Goal: Find specific page/section: Find specific page/section

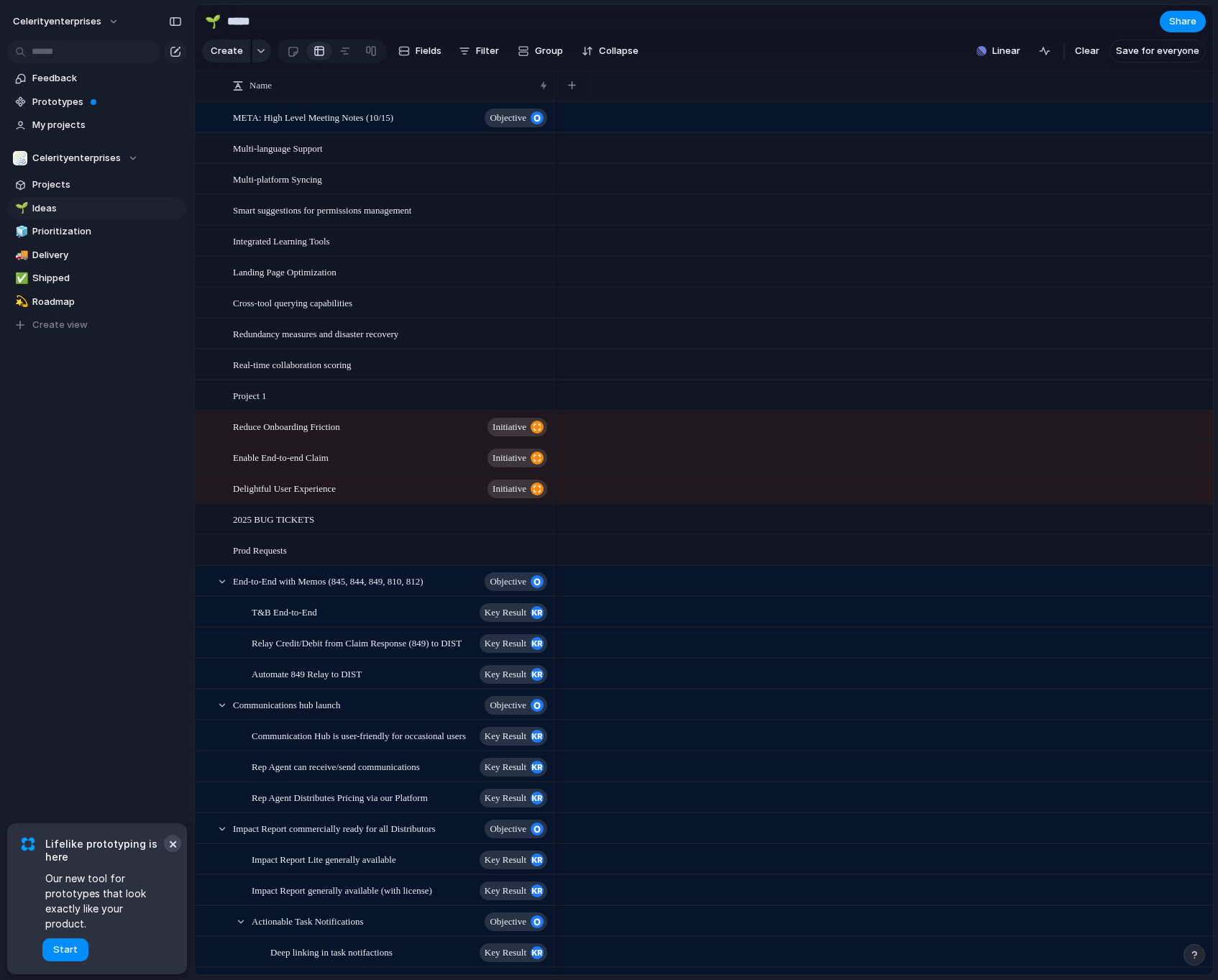
click at [172, 852] on button "×" at bounding box center [173, 844] width 17 height 17
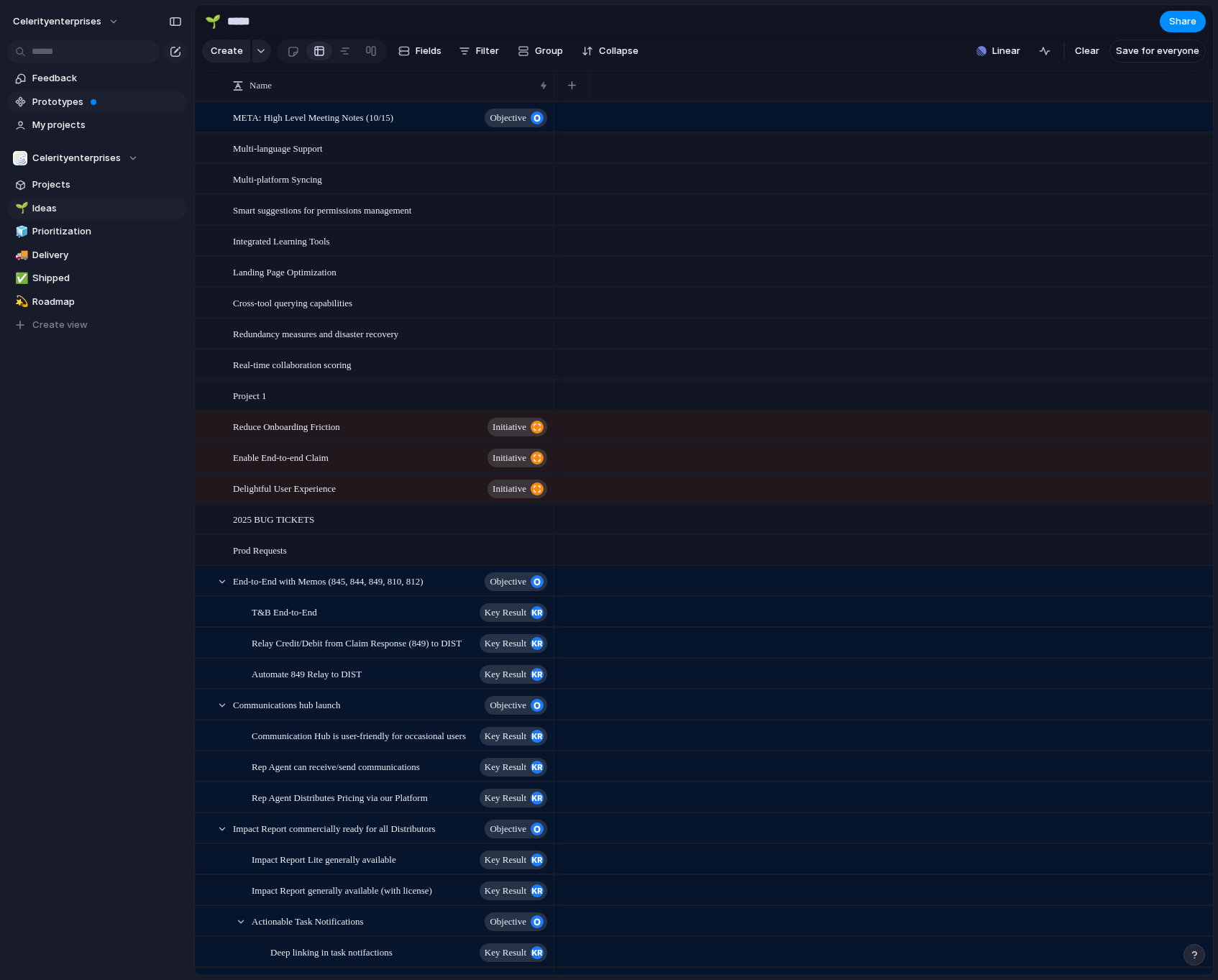
click at [67, 102] on span "Prototypes" at bounding box center [107, 101] width 150 height 14
click at [58, 181] on span "Projects" at bounding box center [107, 184] width 150 height 14
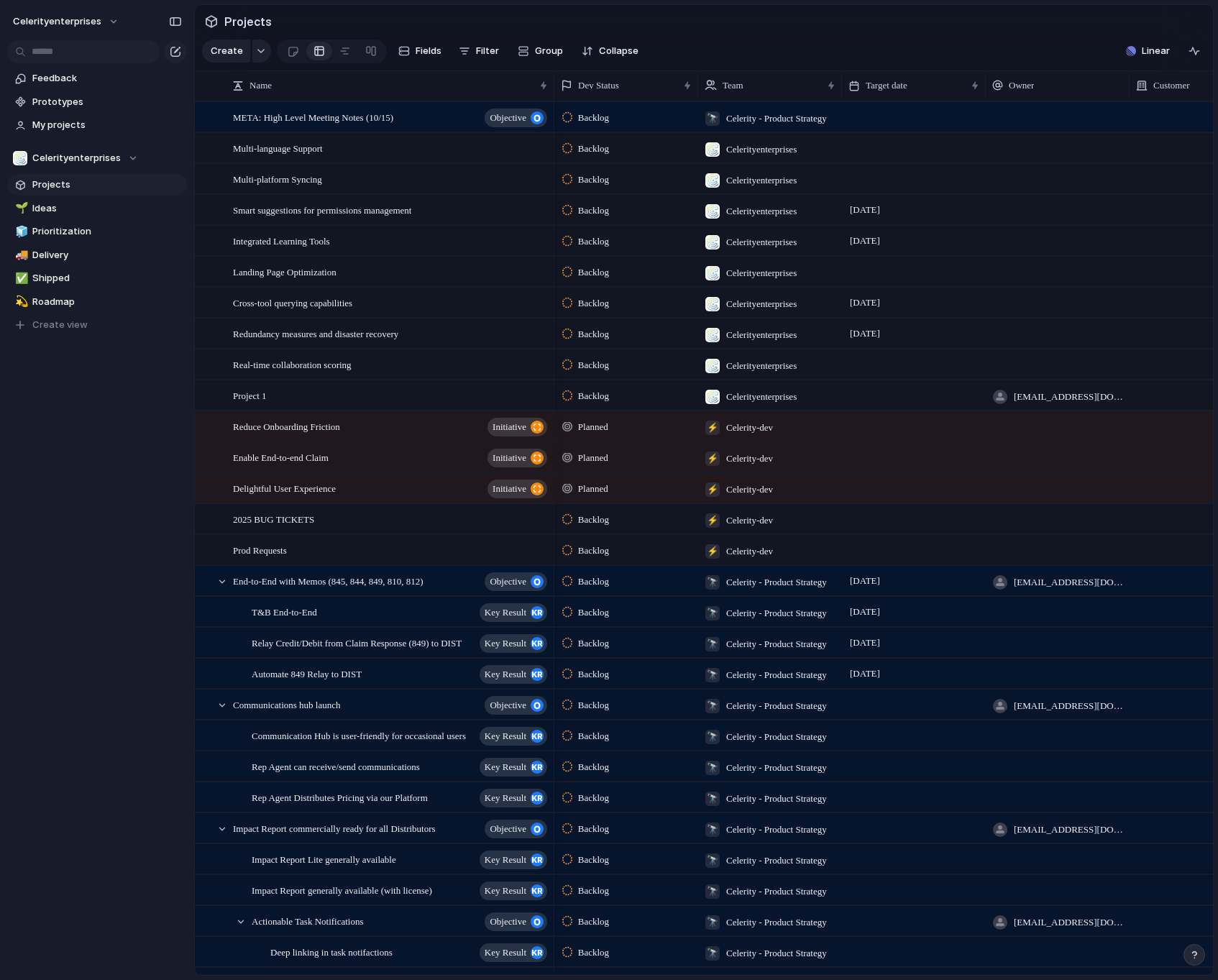
scroll to position [1, 0]
click at [128, 159] on div "Celerityenterprises" at bounding box center [76, 157] width 125 height 14
click at [113, 243] on span "Celerity - Product Strategy" at bounding box center [106, 241] width 124 height 14
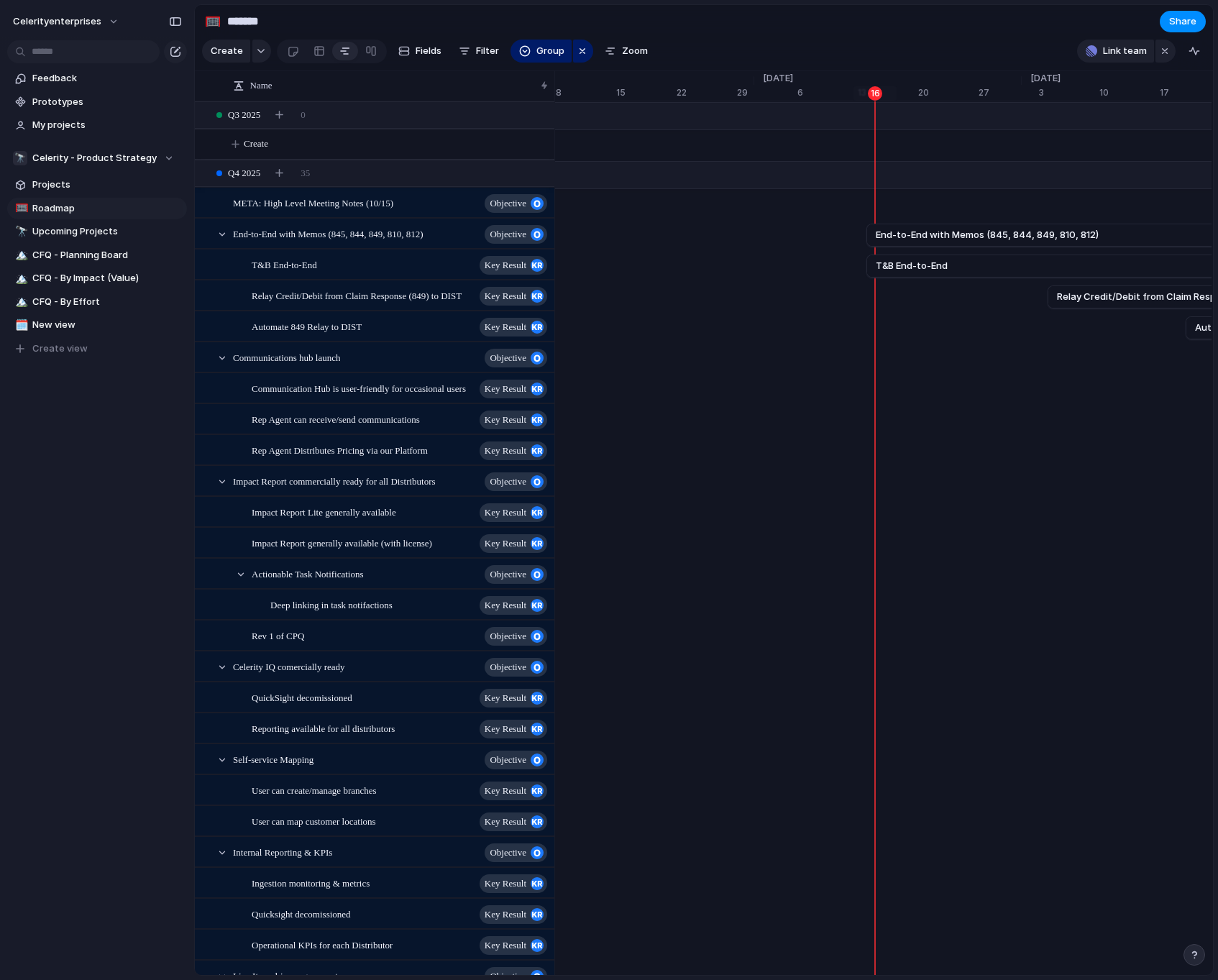
scroll to position [118, 0]
click at [91, 256] on span "CFQ - Planning Board" at bounding box center [107, 255] width 150 height 14
type input "**********"
